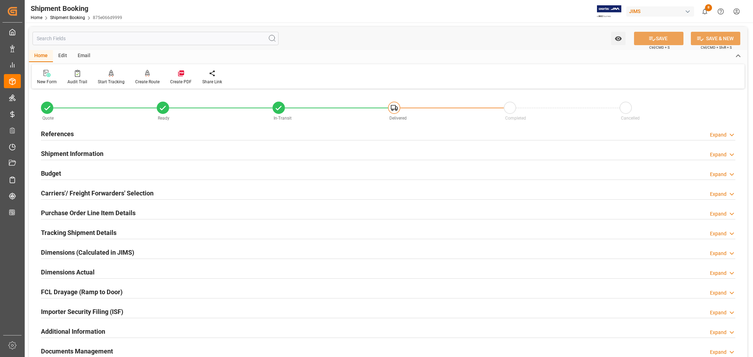
click at [63, 135] on h2 "References" at bounding box center [57, 134] width 33 height 10
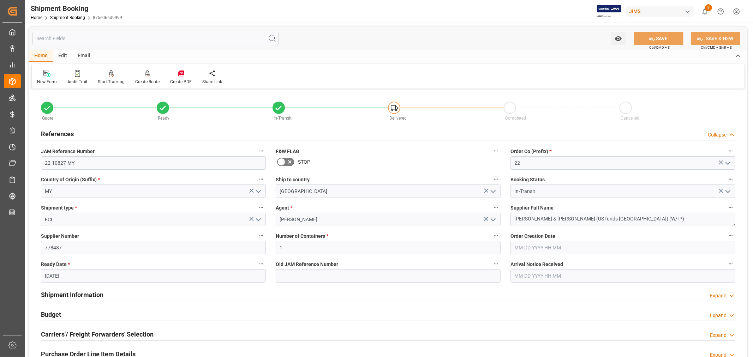
click at [63, 135] on h2 "References" at bounding box center [57, 134] width 33 height 10
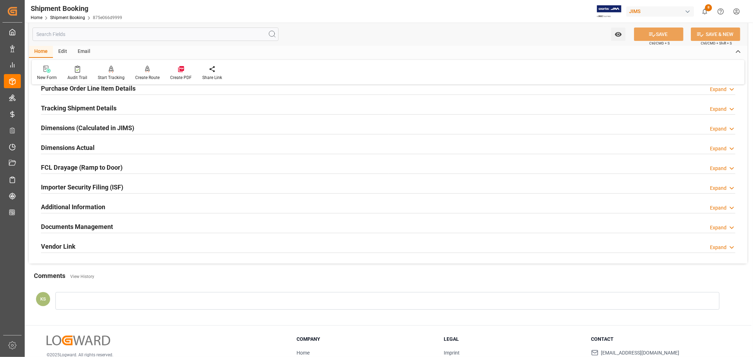
scroll to position [157, 0]
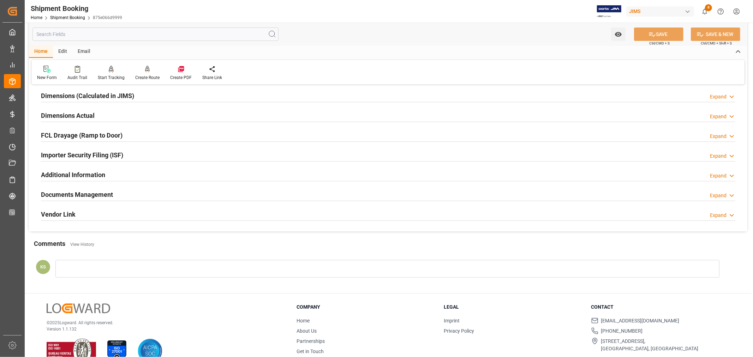
click at [158, 194] on div "Documents Management Expand" at bounding box center [388, 194] width 695 height 13
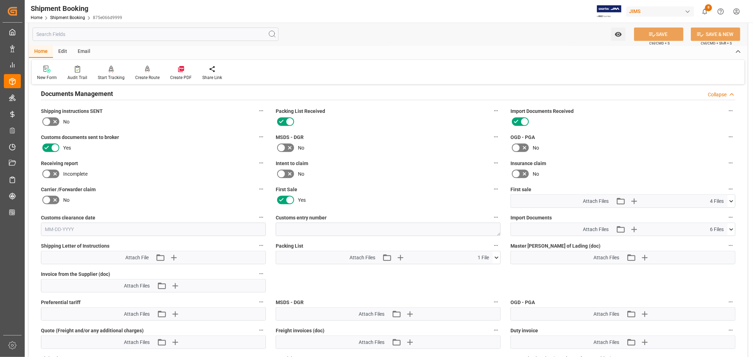
scroll to position [314, 0]
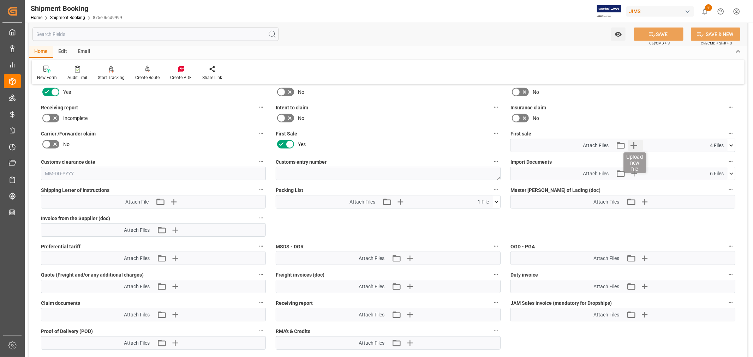
click at [634, 144] on icon "button" at bounding box center [633, 145] width 11 height 11
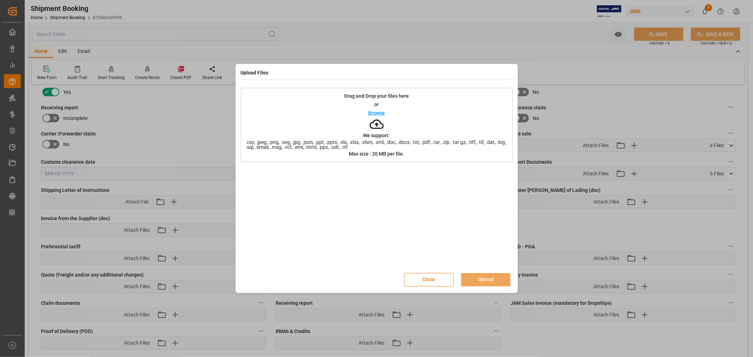
click at [375, 112] on p "Browse" at bounding box center [376, 113] width 17 height 5
click at [478, 278] on button "Upload" at bounding box center [485, 279] width 49 height 13
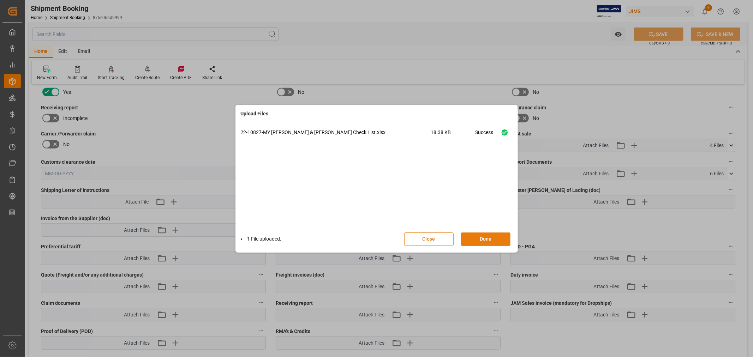
click at [484, 239] on button "Done" at bounding box center [485, 239] width 49 height 13
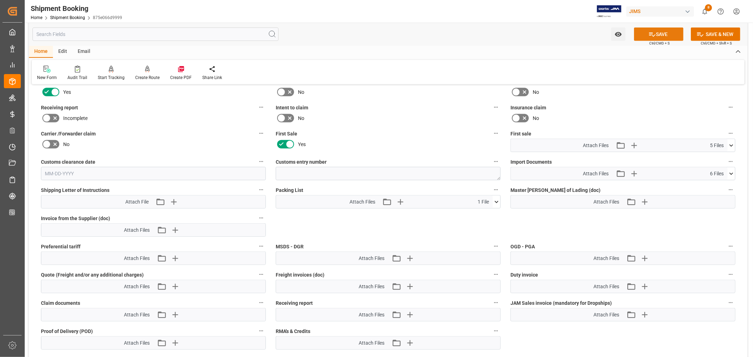
click at [662, 36] on button "SAVE" at bounding box center [658, 34] width 49 height 13
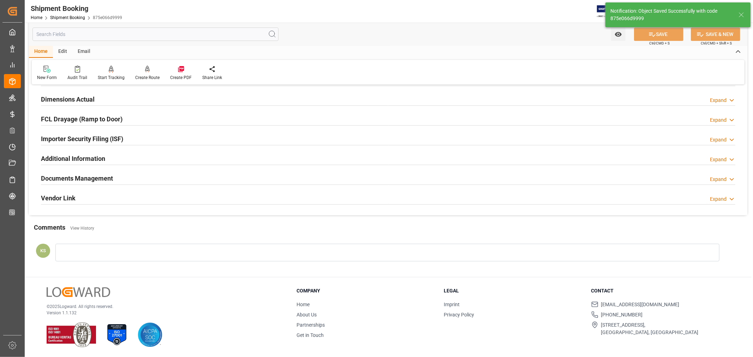
scroll to position [173, 0]
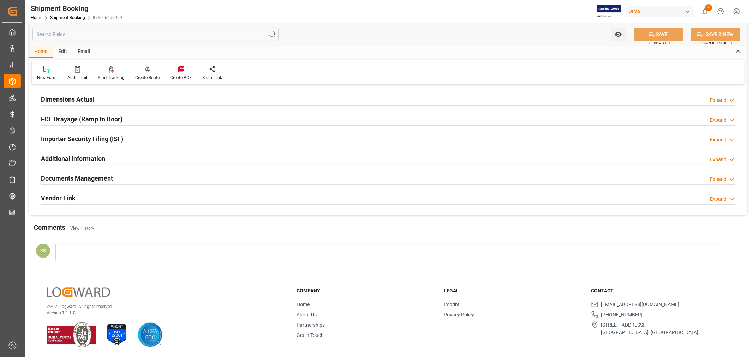
click at [128, 177] on div "Documents Management Expand" at bounding box center [388, 177] width 695 height 13
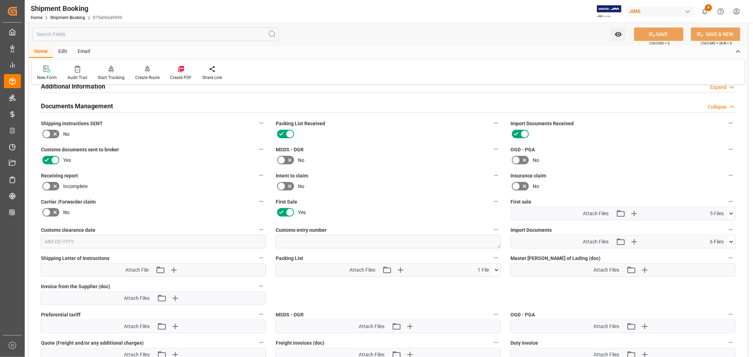
scroll to position [235, 0]
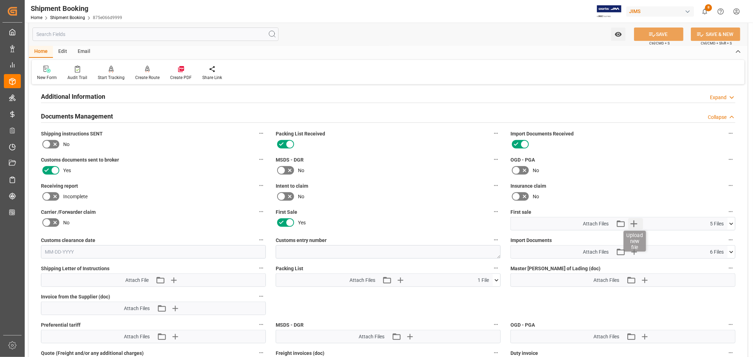
click at [634, 221] on icon "button" at bounding box center [634, 224] width 7 height 7
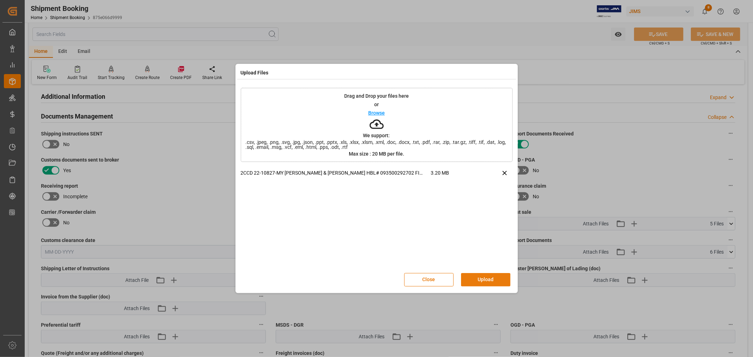
click at [475, 280] on button "Upload" at bounding box center [485, 279] width 49 height 13
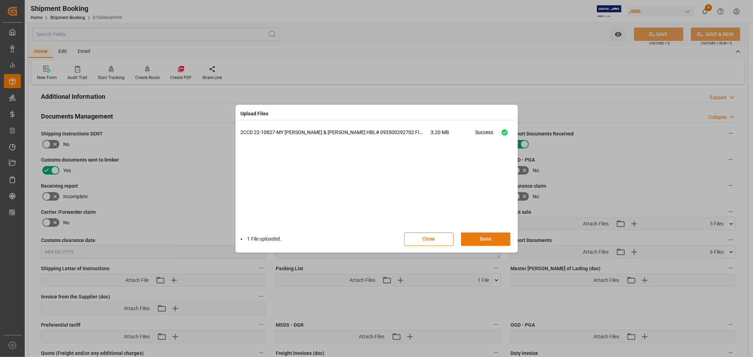
click at [483, 240] on button "Done" at bounding box center [485, 239] width 49 height 13
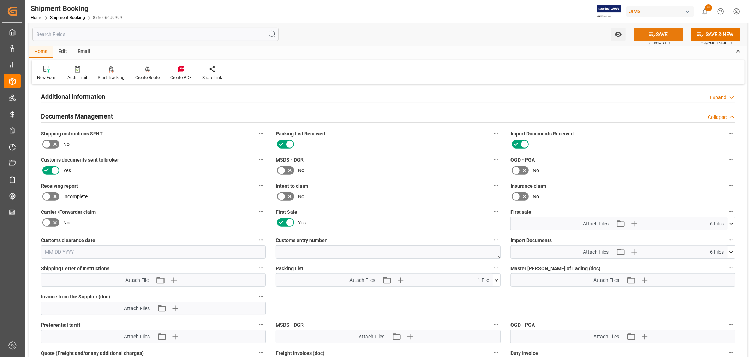
click at [661, 33] on button "SAVE" at bounding box center [658, 34] width 49 height 13
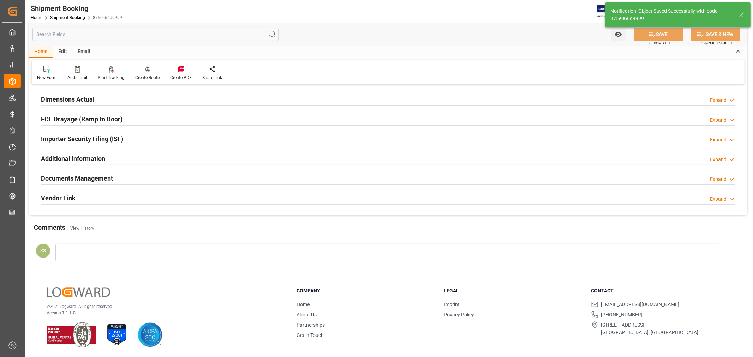
scroll to position [173, 0]
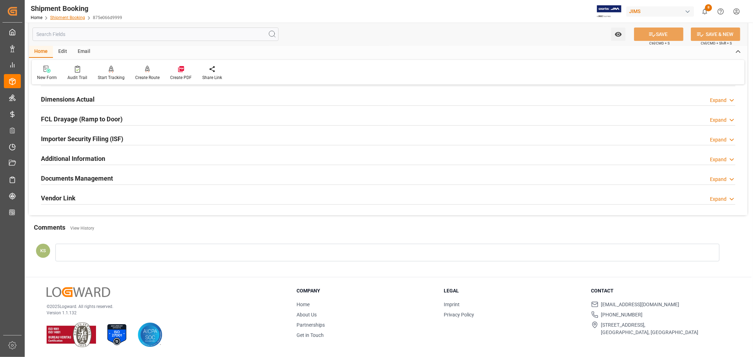
click at [66, 17] on link "Shipment Booking" at bounding box center [67, 17] width 35 height 5
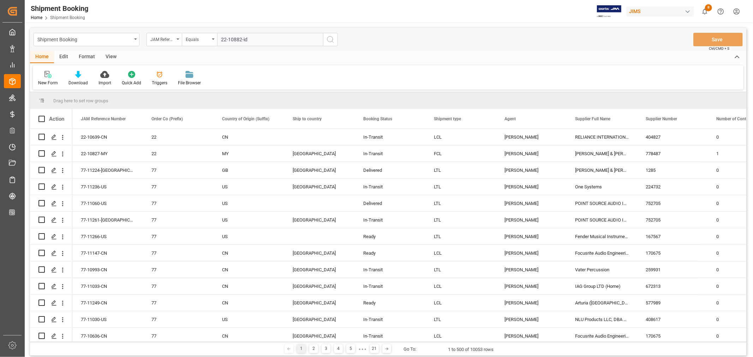
type input "22-10882-id"
click at [329, 40] on icon "search button" at bounding box center [330, 39] width 8 height 8
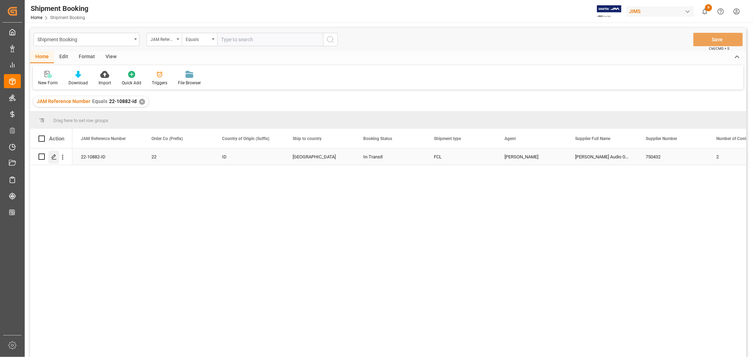
click at [54, 156] on icon "Press SPACE to select this row." at bounding box center [54, 157] width 6 height 6
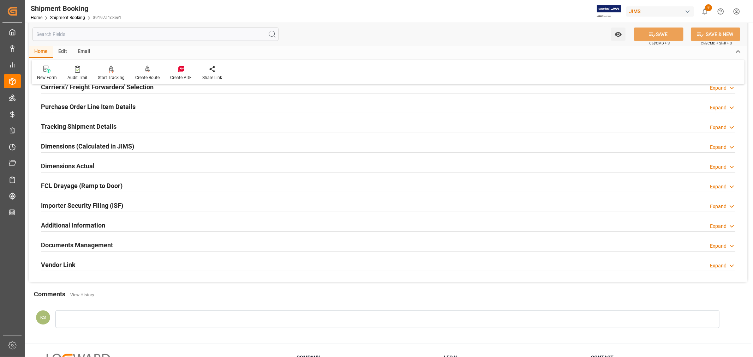
scroll to position [118, 0]
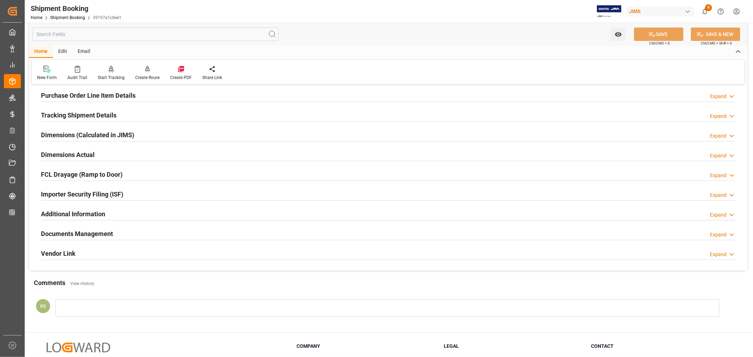
click at [134, 195] on div "Importer Security Filing (ISF) Expand" at bounding box center [388, 193] width 695 height 13
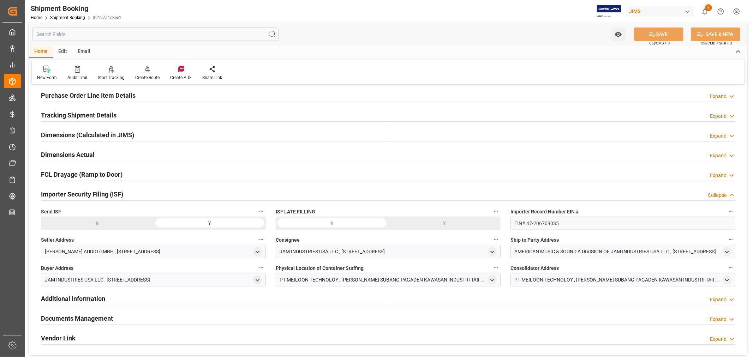
click at [134, 195] on div "Importer Security Filing (ISF) Collapse" at bounding box center [388, 193] width 695 height 13
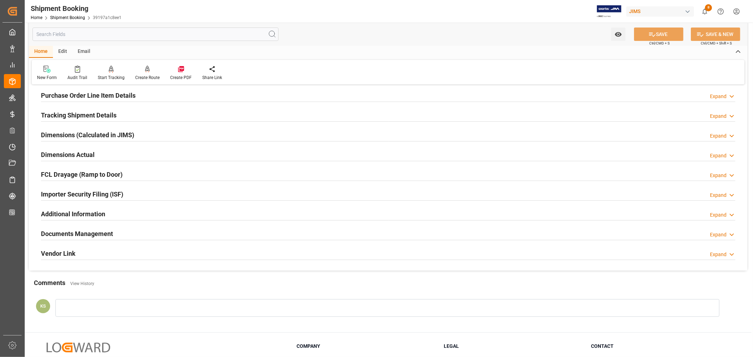
scroll to position [78, 0]
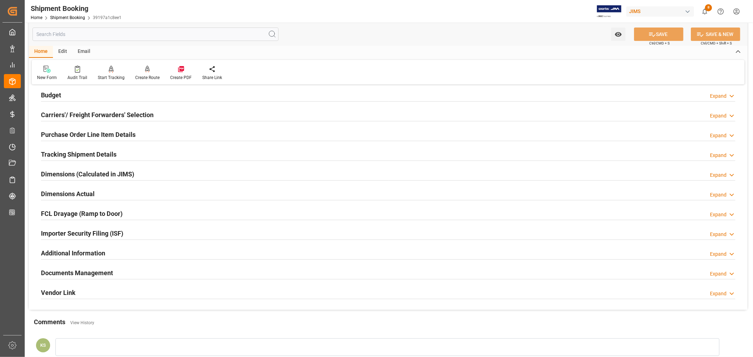
click at [77, 134] on h2 "Purchase Order Line Item Details" at bounding box center [88, 135] width 95 height 10
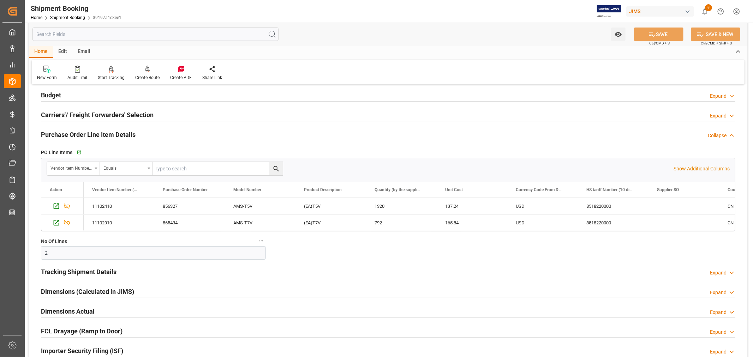
click at [77, 134] on h2 "Purchase Order Line Item Details" at bounding box center [88, 135] width 95 height 10
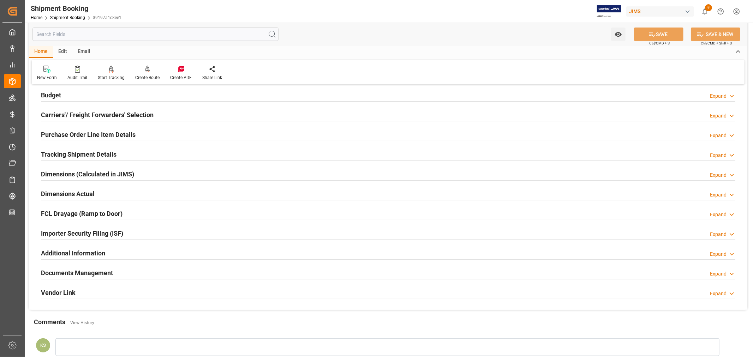
scroll to position [0, 0]
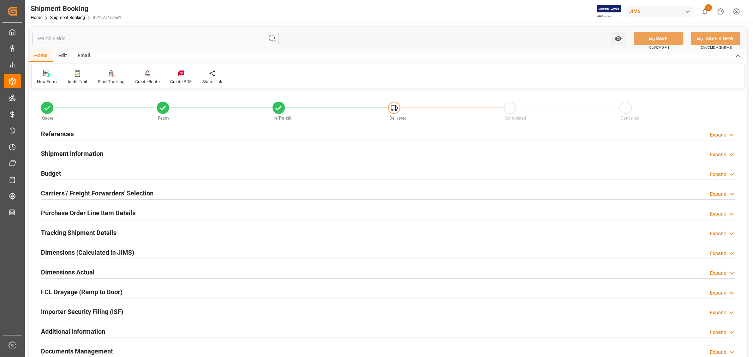
click at [68, 133] on h2 "References" at bounding box center [57, 134] width 33 height 10
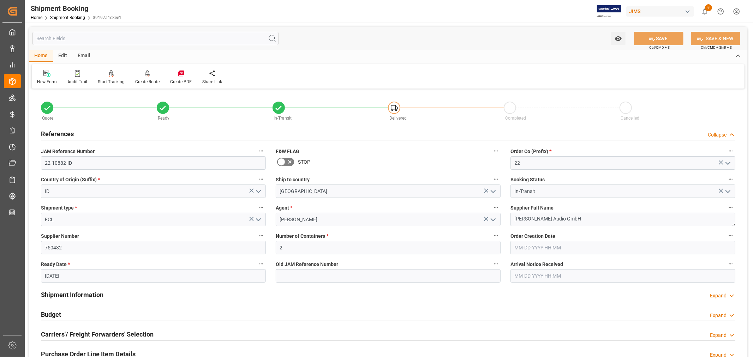
click at [68, 133] on h2 "References" at bounding box center [57, 134] width 33 height 10
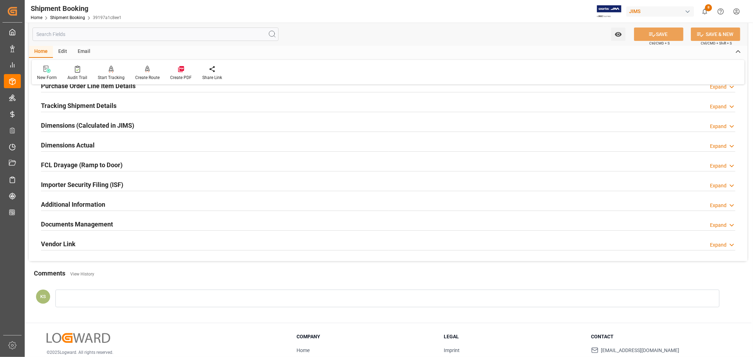
scroll to position [173, 0]
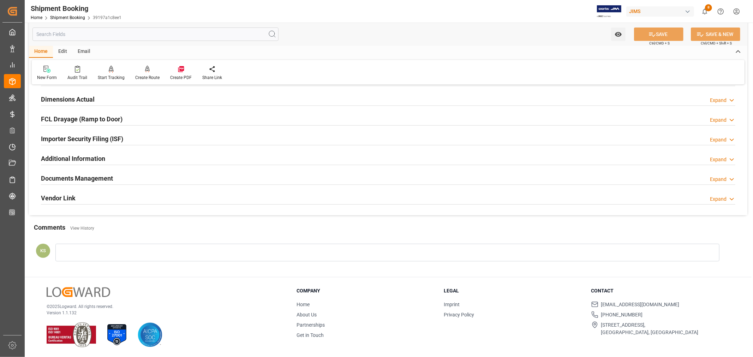
click at [150, 178] on div "Documents Management Expand" at bounding box center [388, 177] width 695 height 13
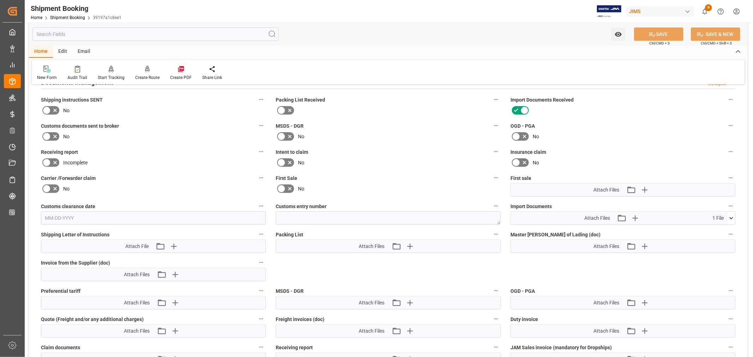
scroll to position [291, 0]
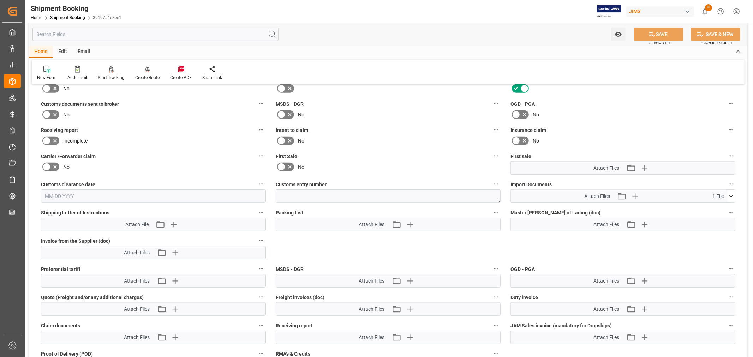
click at [732, 195] on icon at bounding box center [732, 196] width 4 height 2
click at [732, 195] on icon at bounding box center [731, 196] width 7 height 7
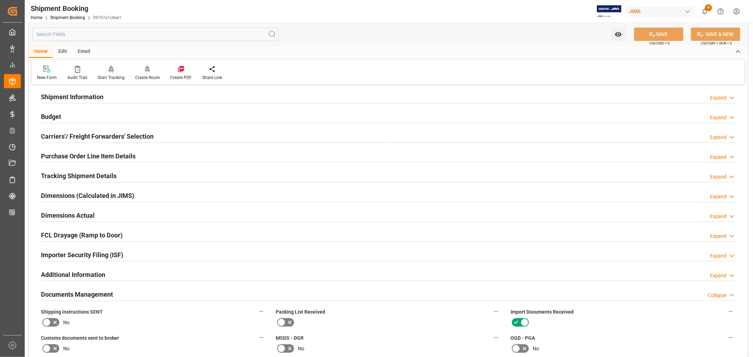
scroll to position [16, 0]
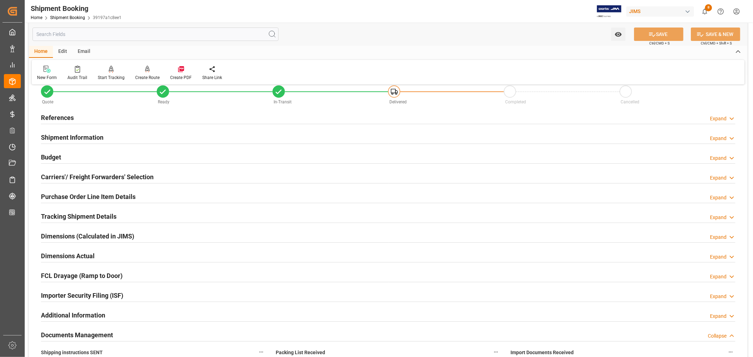
click at [86, 137] on h2 "Shipment Information" at bounding box center [72, 138] width 63 height 10
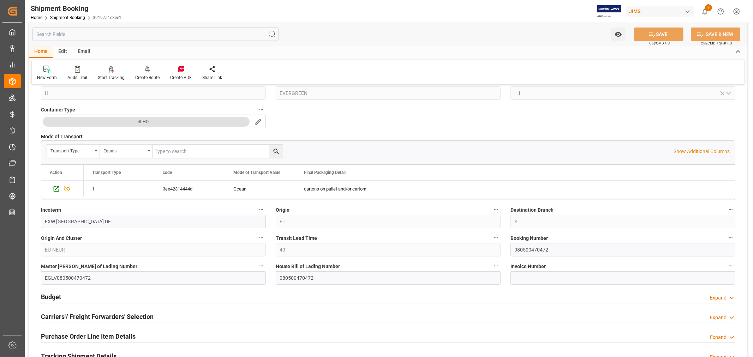
scroll to position [213, 0]
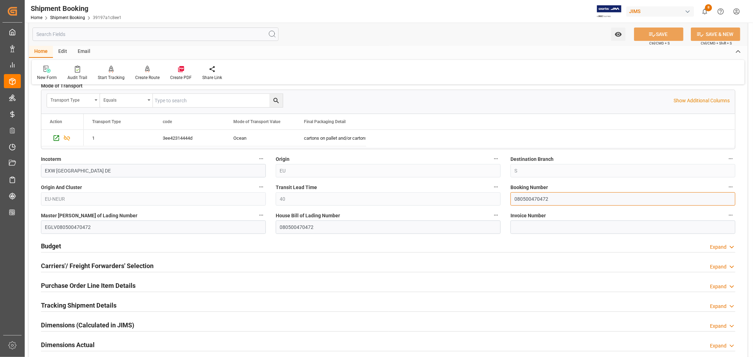
click at [530, 199] on input "080500470472" at bounding box center [623, 199] width 225 height 13
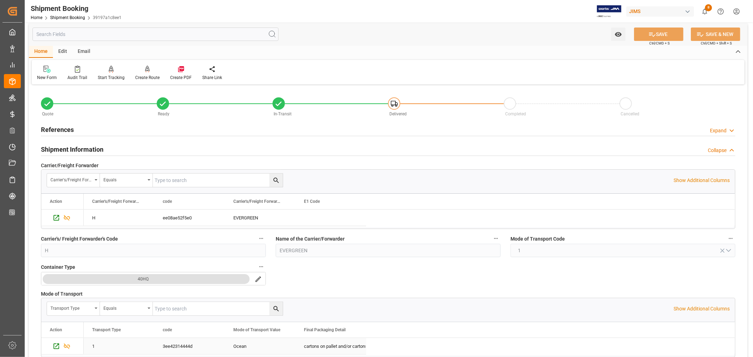
scroll to position [0, 0]
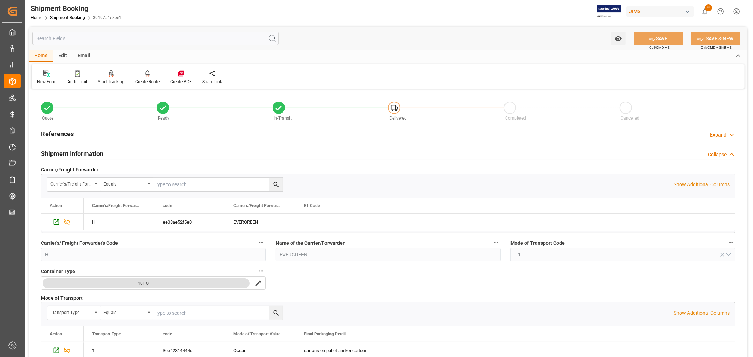
click at [64, 133] on h2 "References" at bounding box center [57, 134] width 33 height 10
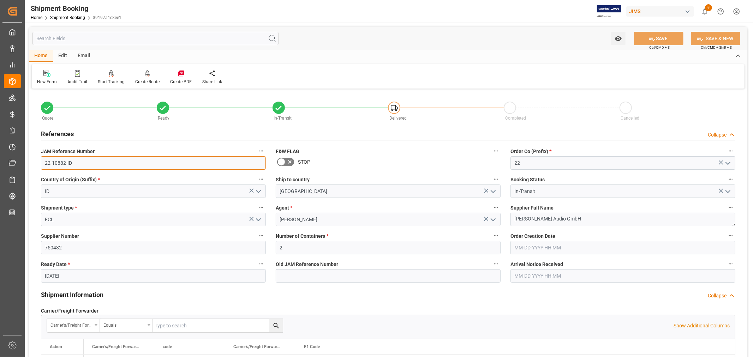
drag, startPoint x: 73, startPoint y: 162, endPoint x: 42, endPoint y: 162, distance: 31.8
click at [42, 162] on input "22-10882-ID" at bounding box center [153, 162] width 225 height 13
click at [65, 135] on h2 "References" at bounding box center [57, 134] width 33 height 10
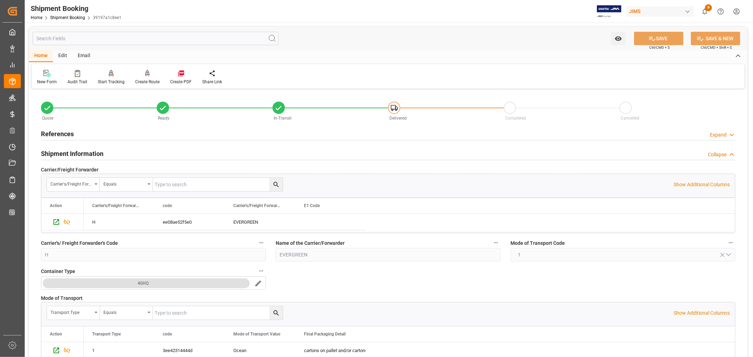
scroll to position [39, 0]
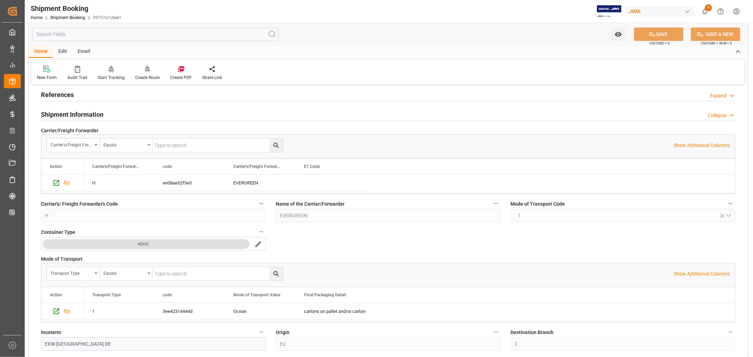
click at [83, 112] on h2 "Shipment Information" at bounding box center [72, 115] width 63 height 10
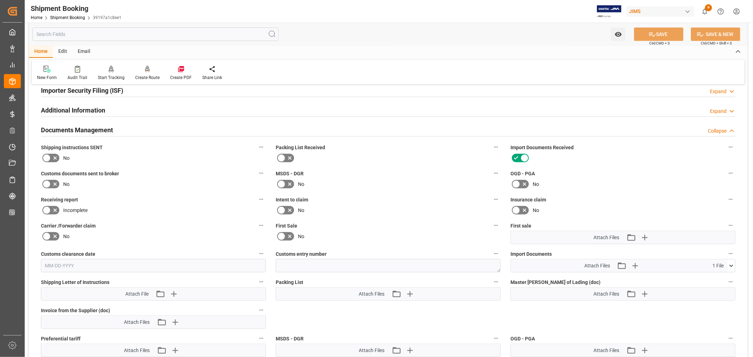
scroll to position [235, 0]
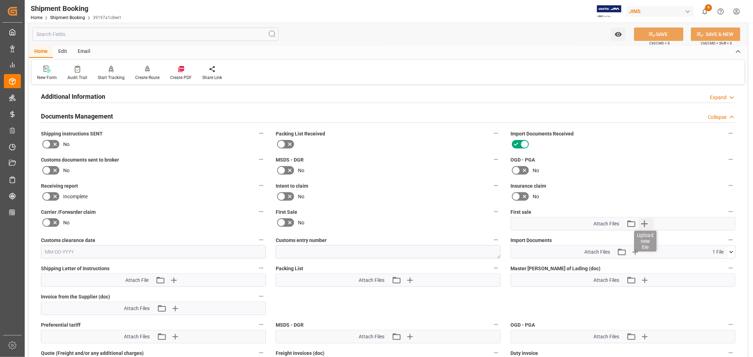
click at [645, 223] on icon "button" at bounding box center [645, 224] width 7 height 7
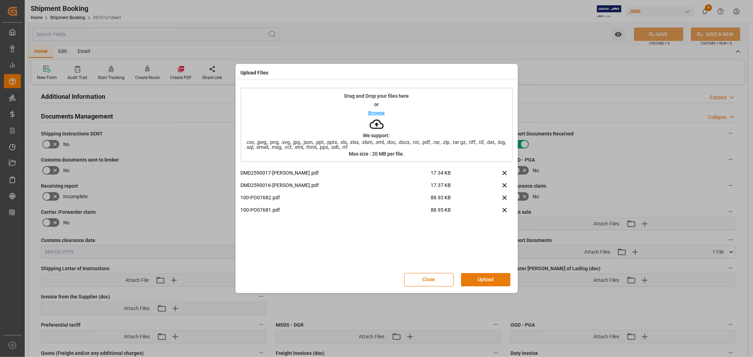
click at [487, 280] on button "Upload" at bounding box center [485, 279] width 49 height 13
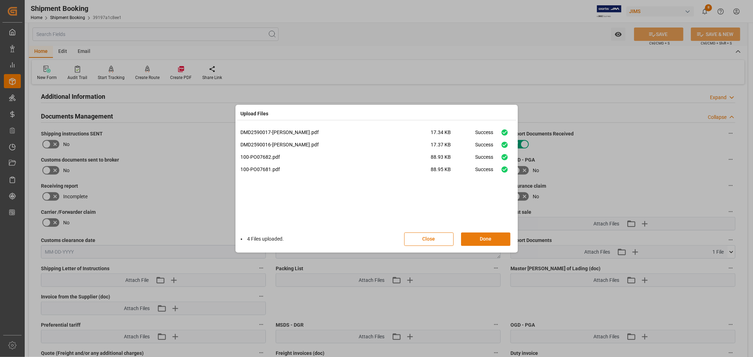
click at [485, 238] on button "Done" at bounding box center [485, 239] width 49 height 13
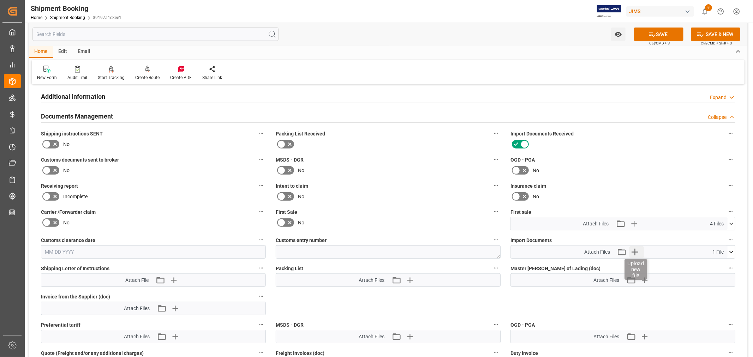
click at [636, 249] on icon "button" at bounding box center [635, 252] width 11 height 11
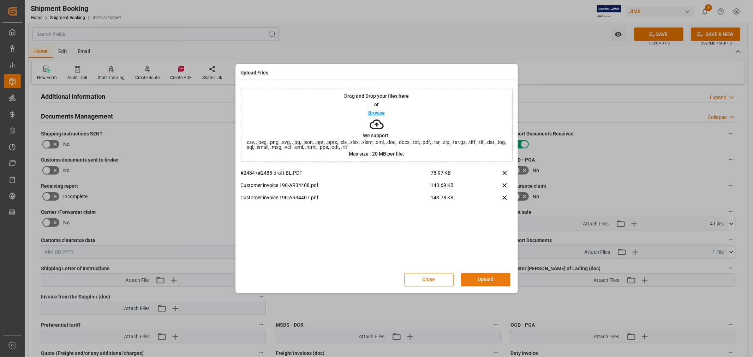
click at [479, 280] on button "Upload" at bounding box center [485, 279] width 49 height 13
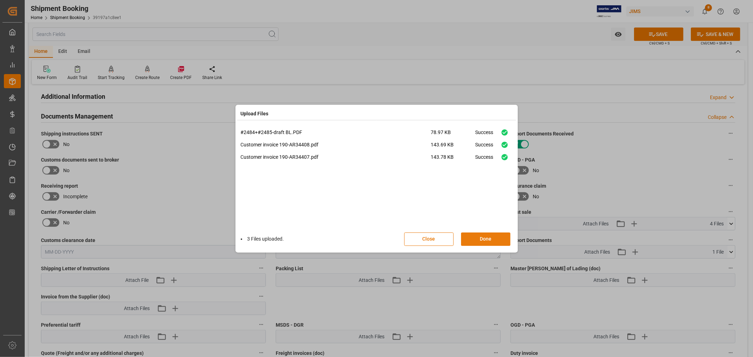
click at [492, 238] on button "Done" at bounding box center [485, 239] width 49 height 13
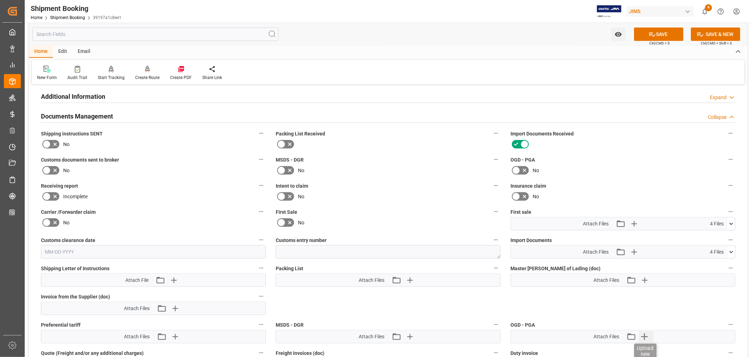
click at [645, 335] on icon "button" at bounding box center [645, 337] width 7 height 7
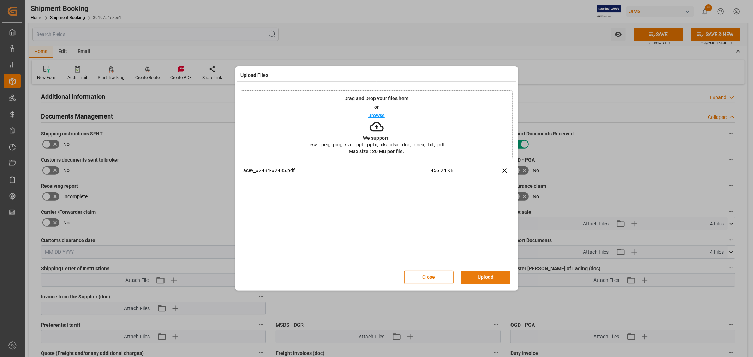
click at [483, 276] on button "Upload" at bounding box center [485, 277] width 49 height 13
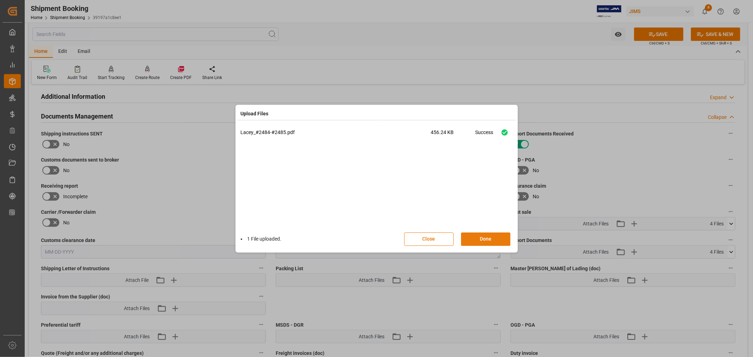
click at [481, 241] on button "Done" at bounding box center [485, 239] width 49 height 13
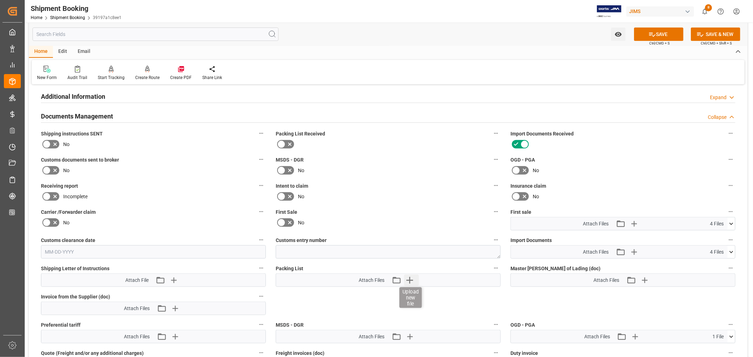
click at [411, 281] on icon "button" at bounding box center [409, 280] width 11 height 11
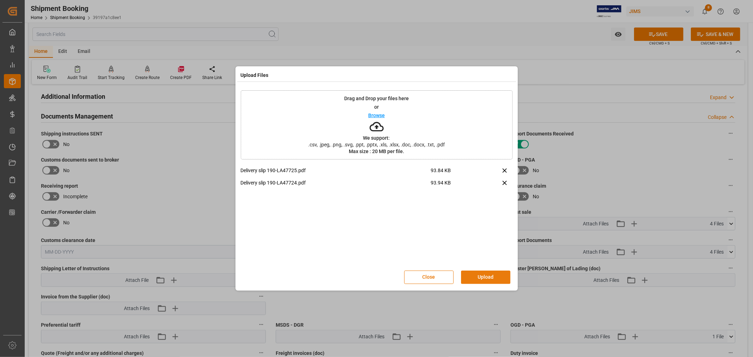
click at [485, 274] on button "Upload" at bounding box center [485, 277] width 49 height 13
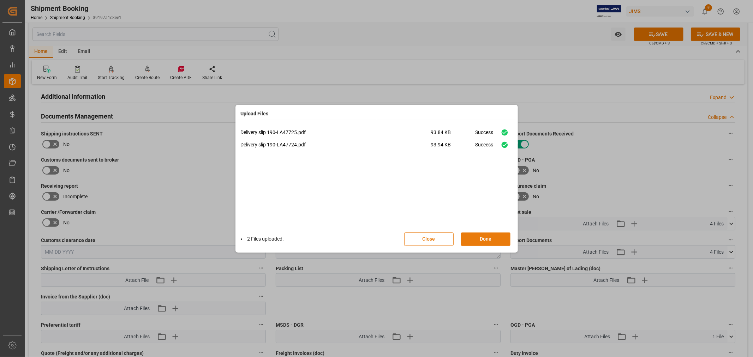
click at [486, 239] on button "Done" at bounding box center [485, 239] width 49 height 13
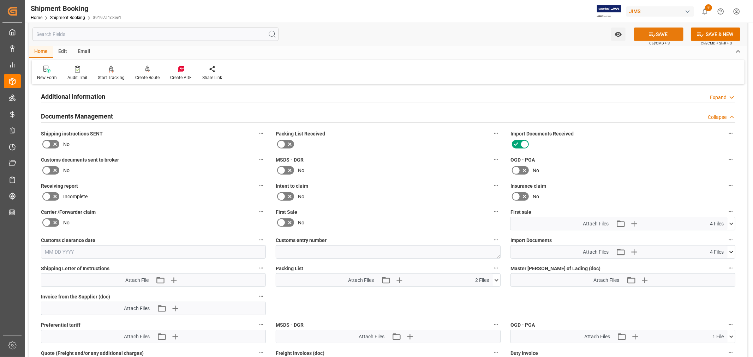
click at [658, 35] on button "SAVE" at bounding box center [658, 34] width 49 height 13
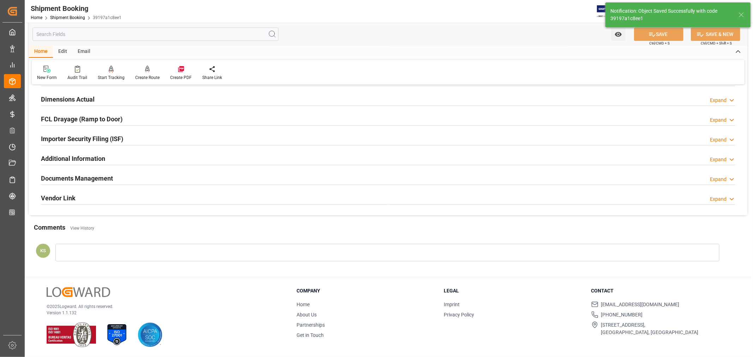
scroll to position [173, 0]
click at [175, 179] on div "Documents Management Expand" at bounding box center [388, 177] width 695 height 13
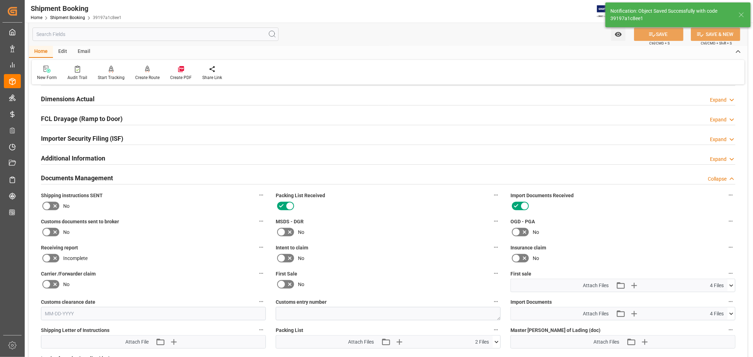
scroll to position [235, 0]
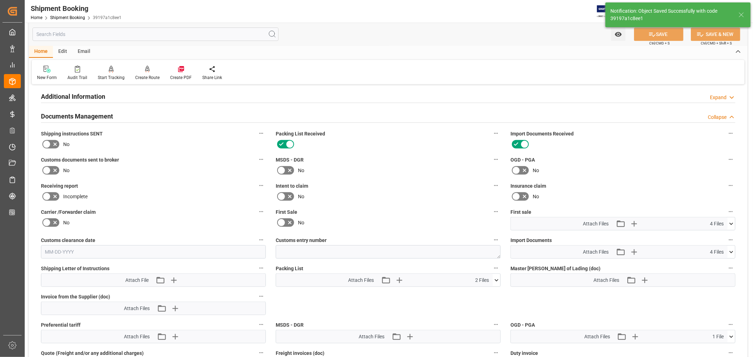
click at [282, 221] on icon at bounding box center [281, 222] width 4 height 3
click at [0, 0] on input "checkbox" at bounding box center [0, 0] width 0 height 0
click at [656, 34] on button "SAVE" at bounding box center [658, 34] width 49 height 13
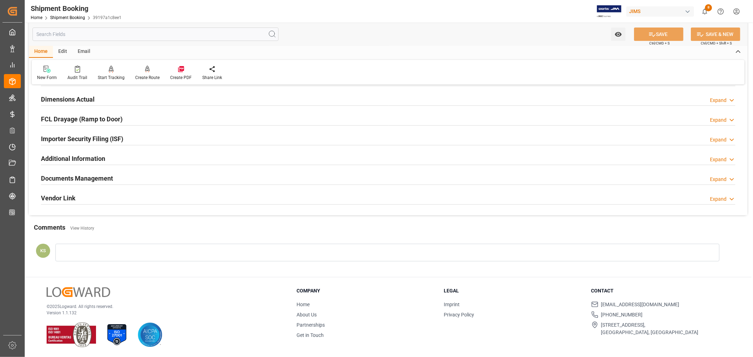
scroll to position [0, 0]
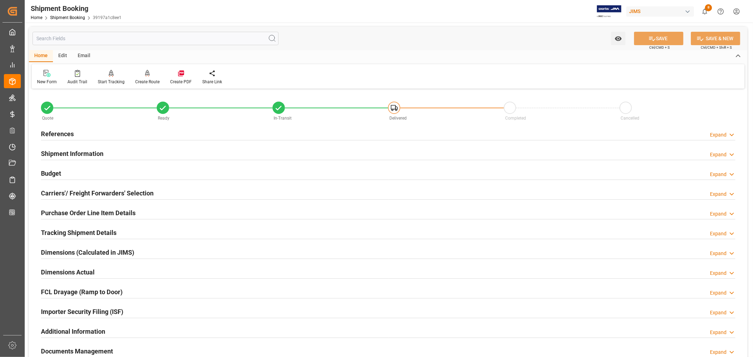
click at [53, 130] on h2 "References" at bounding box center [57, 134] width 33 height 10
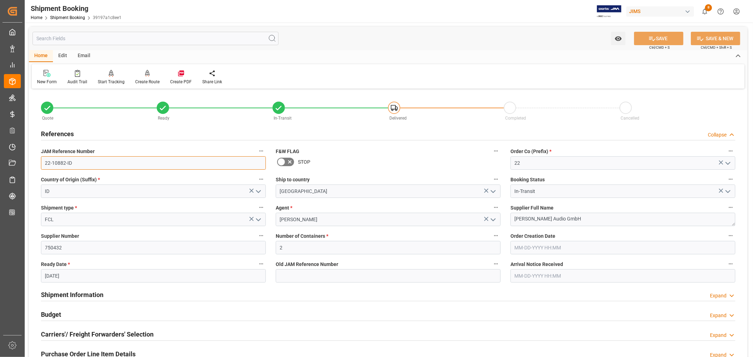
drag, startPoint x: 72, startPoint y: 164, endPoint x: 44, endPoint y: 163, distance: 27.6
click at [44, 163] on input "22-10882-ID" at bounding box center [153, 162] width 225 height 13
click at [55, 135] on h2 "References" at bounding box center [57, 134] width 33 height 10
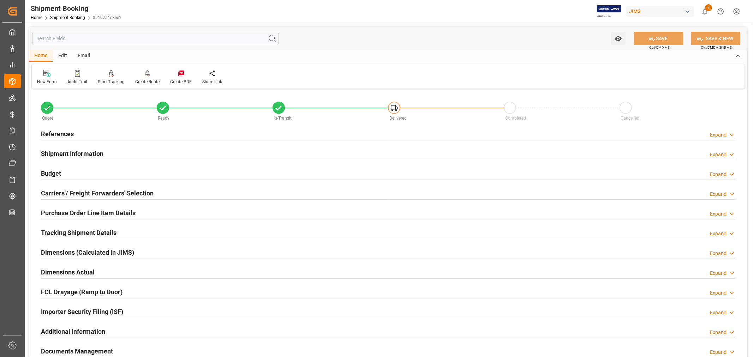
click at [76, 152] on h2 "Shipment Information" at bounding box center [72, 154] width 63 height 10
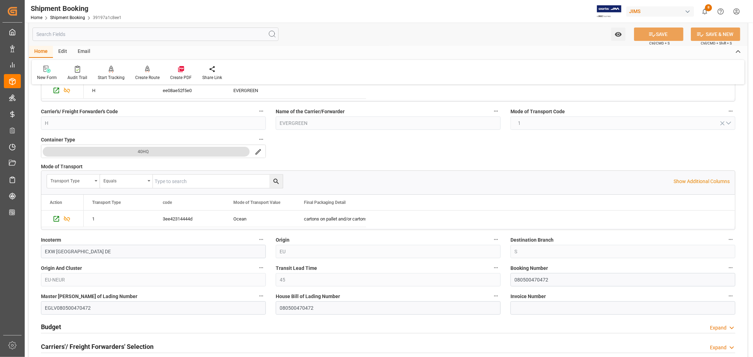
scroll to position [196, 0]
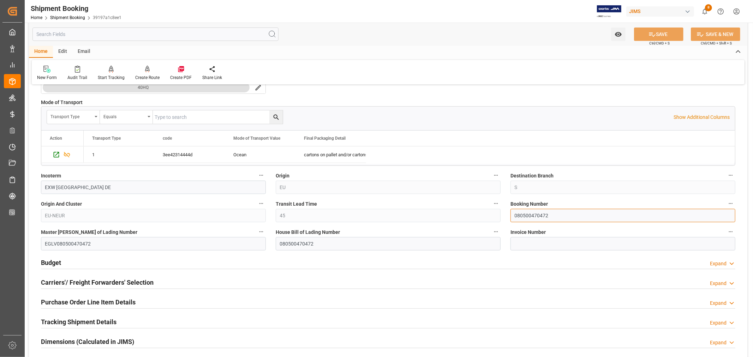
click at [526, 217] on input "080500470472" at bounding box center [623, 215] width 225 height 13
